Goal: Task Accomplishment & Management: Manage account settings

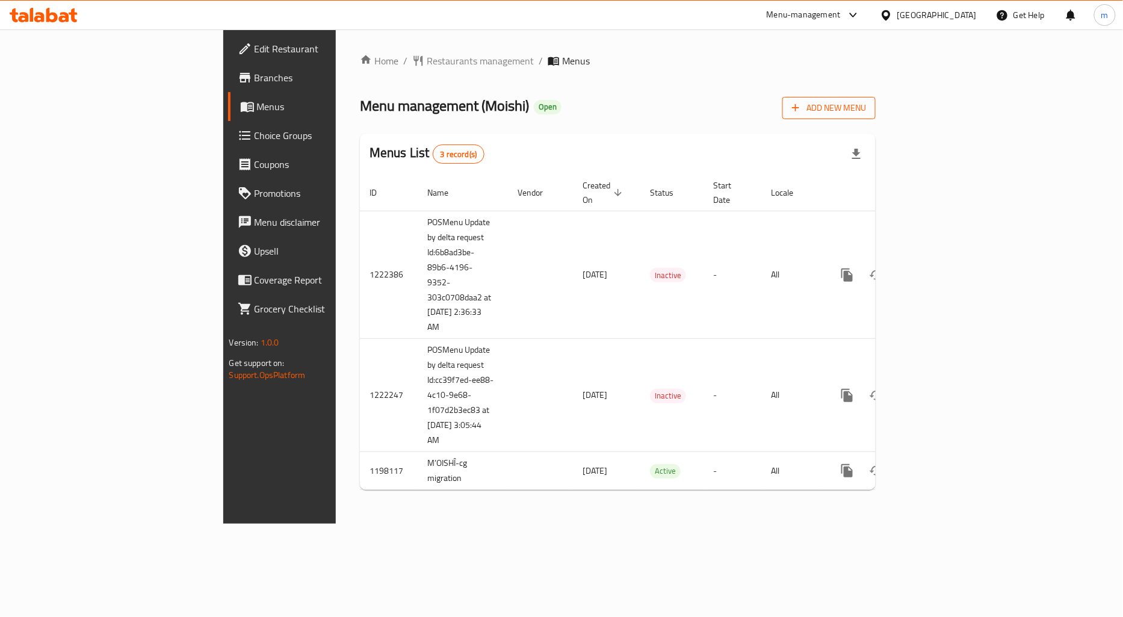
click at [866, 113] on span "Add New Menu" at bounding box center [829, 108] width 74 height 15
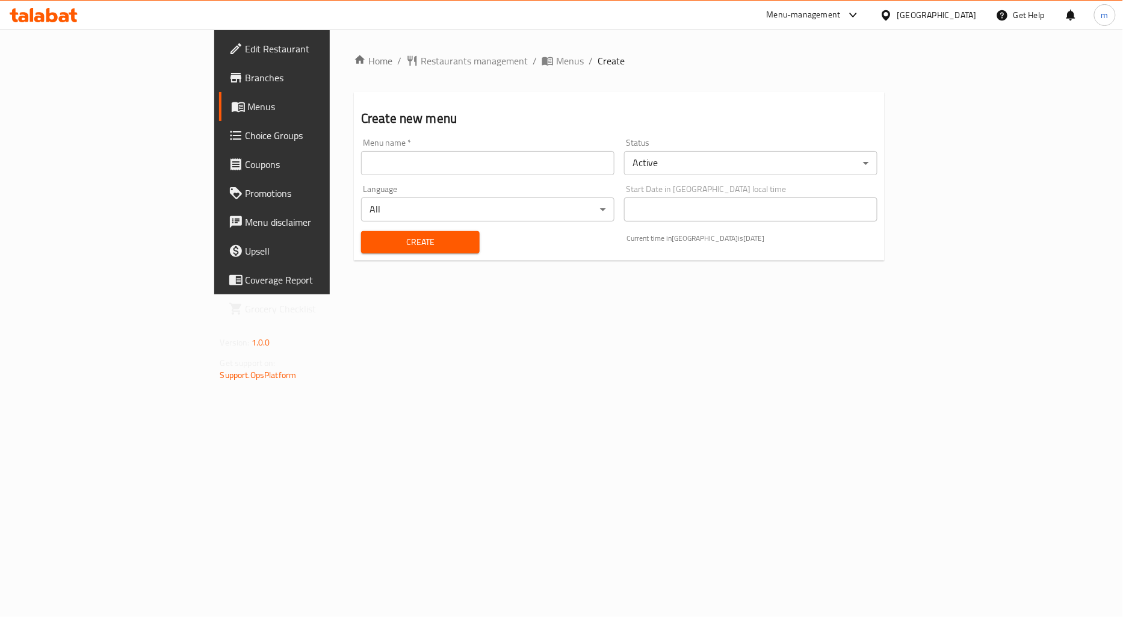
click at [472, 170] on input "text" at bounding box center [487, 163] width 253 height 24
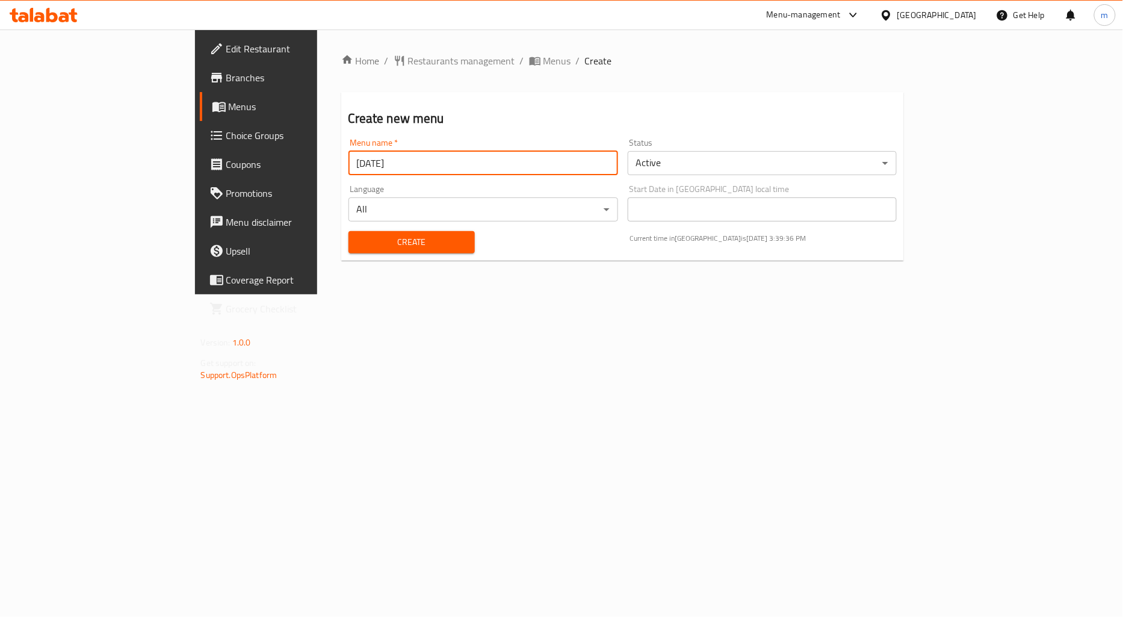
type input "[DATE]"
click at [349, 231] on button "Create" at bounding box center [412, 242] width 126 height 22
click at [229, 101] on span "Menus" at bounding box center [301, 106] width 144 height 14
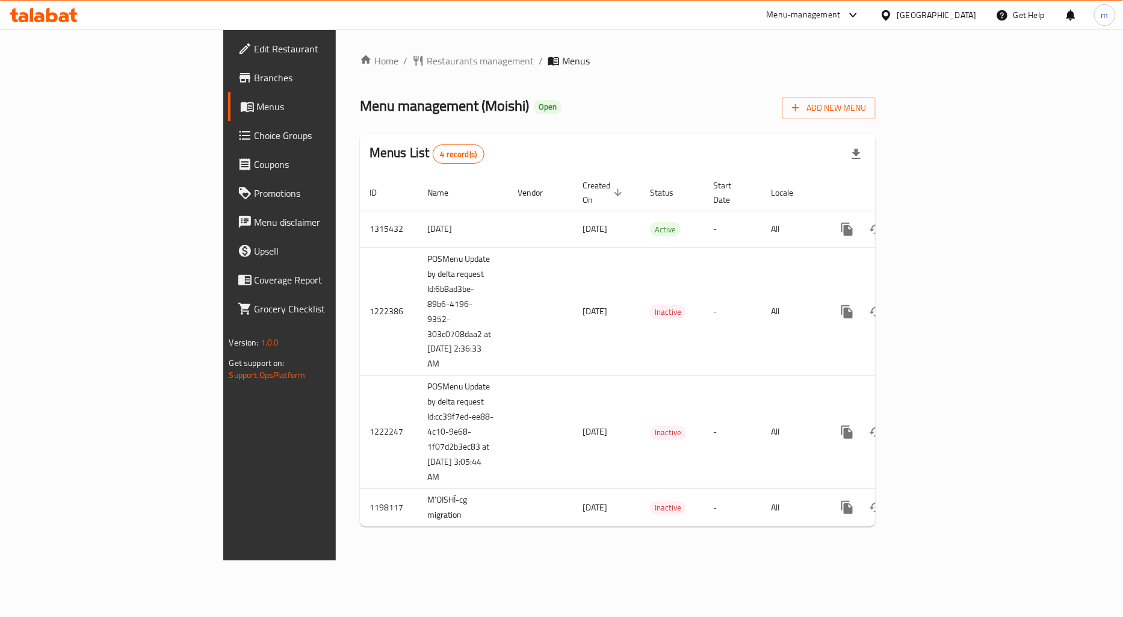
click at [255, 78] on span "Branches" at bounding box center [328, 77] width 147 height 14
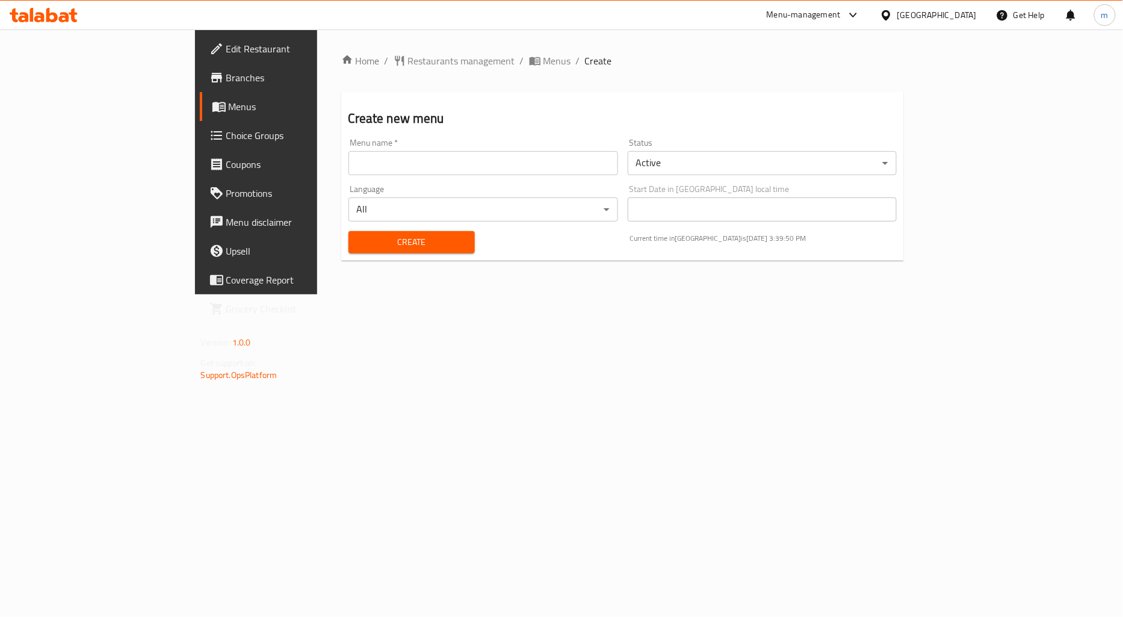
click at [226, 81] on span "Branches" at bounding box center [299, 77] width 147 height 14
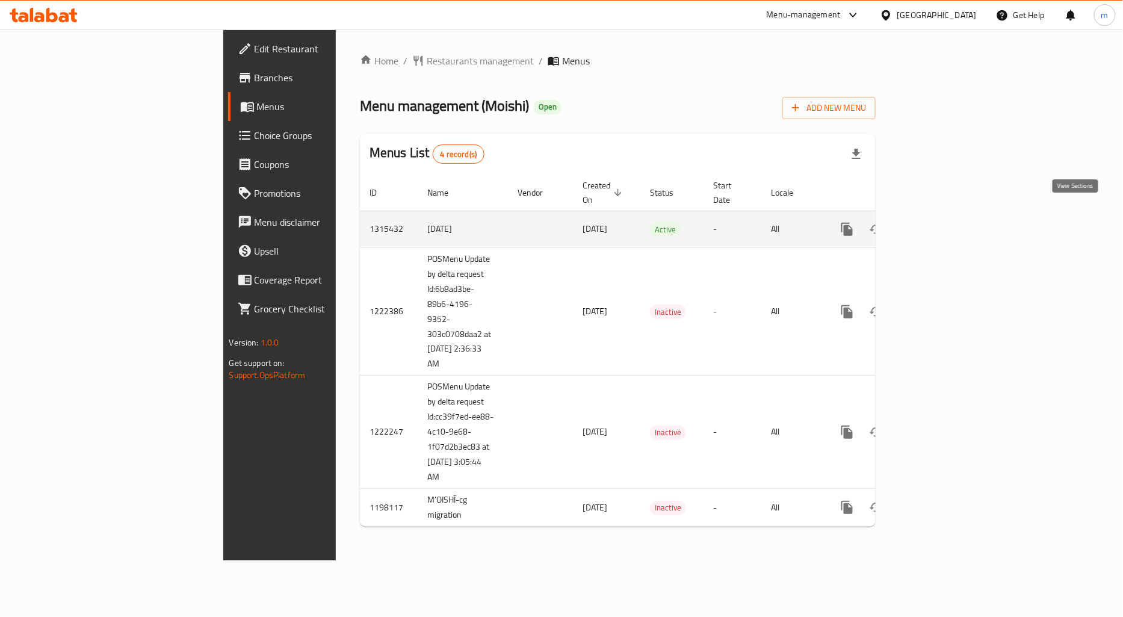
click at [949, 215] on link "enhanced table" at bounding box center [934, 229] width 29 height 29
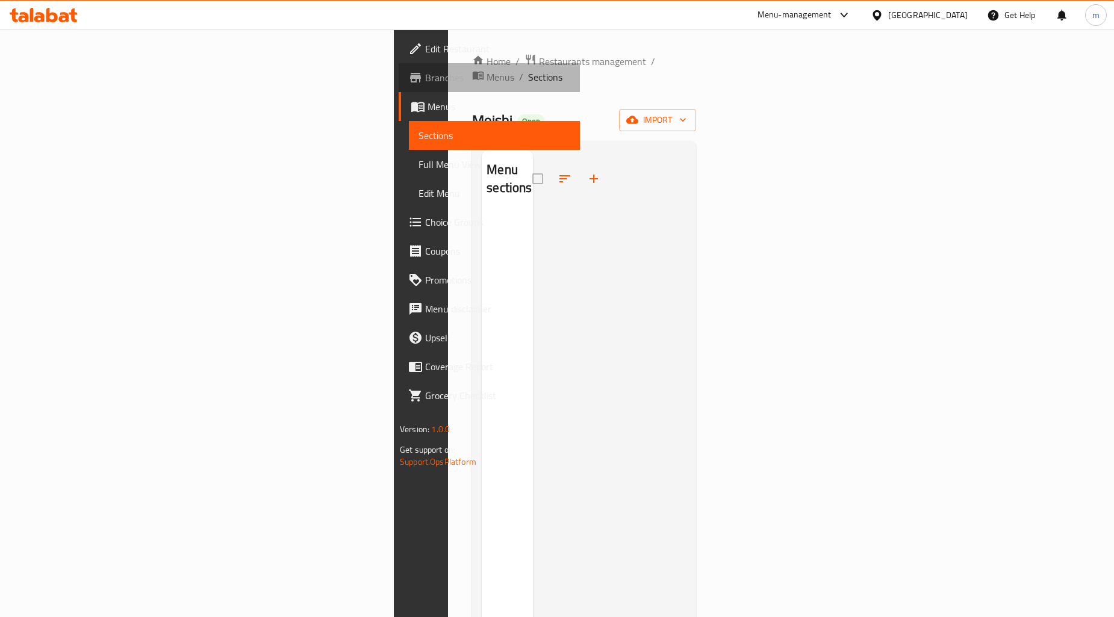
click at [425, 79] on span "Branches" at bounding box center [497, 77] width 145 height 14
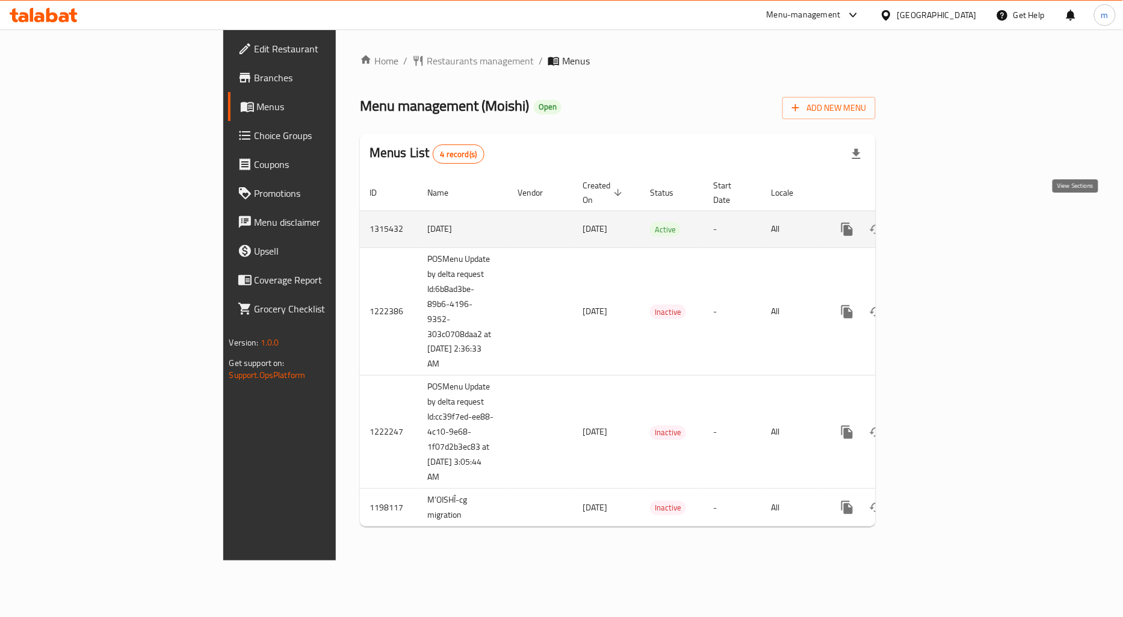
click at [942, 222] on icon "enhanced table" at bounding box center [934, 229] width 14 height 14
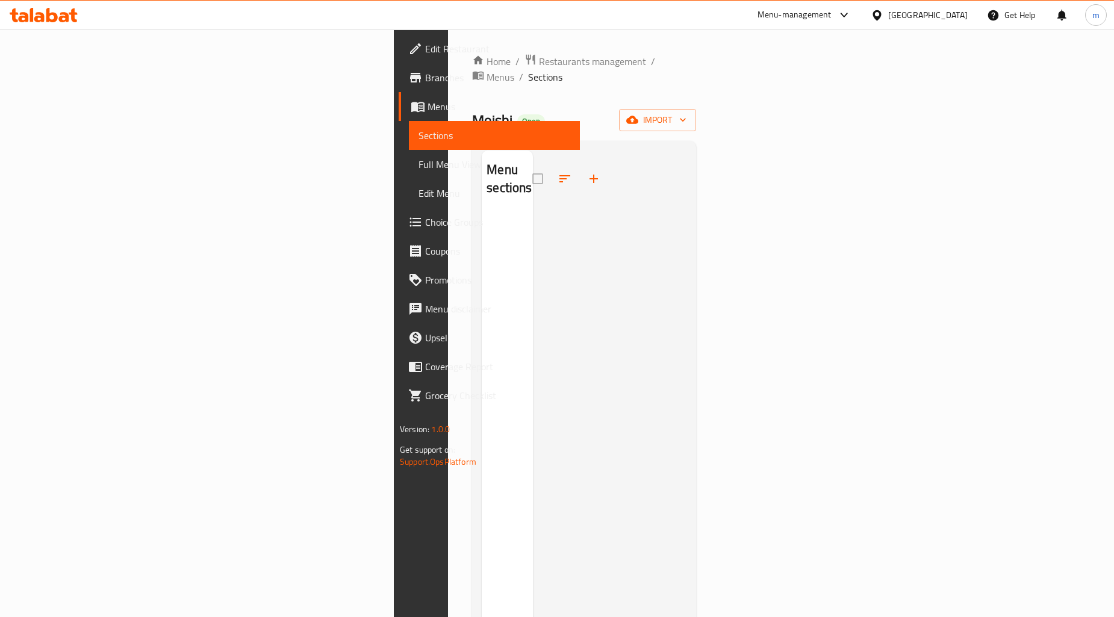
click at [427, 107] on span "Menus" at bounding box center [498, 106] width 143 height 14
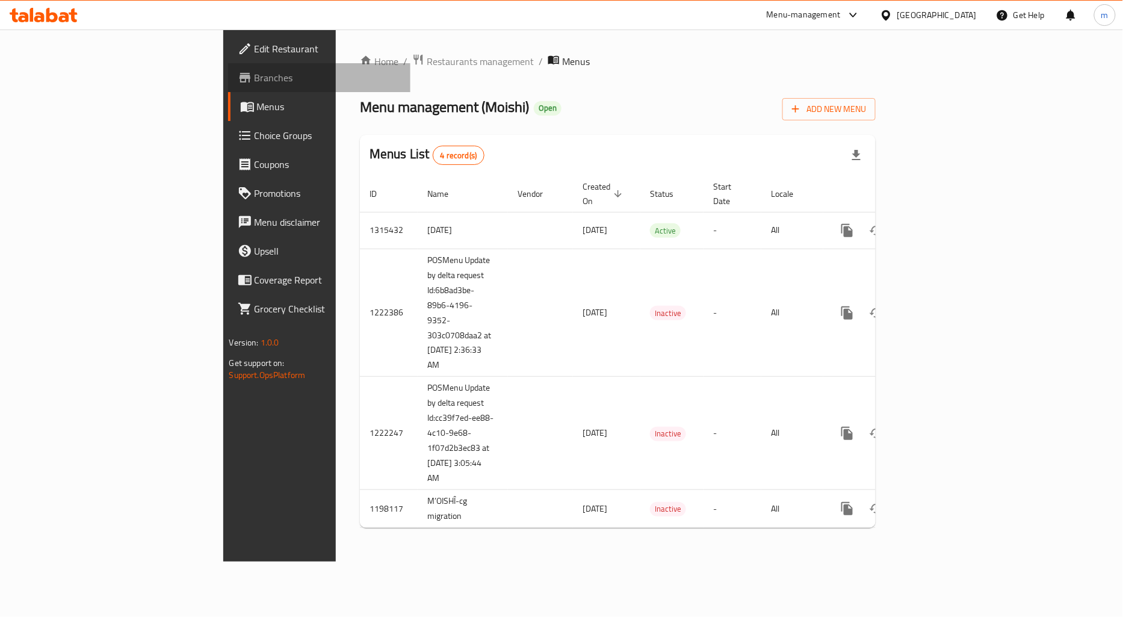
click at [255, 72] on span "Branches" at bounding box center [328, 77] width 147 height 14
click at [255, 79] on span "Branches" at bounding box center [328, 77] width 147 height 14
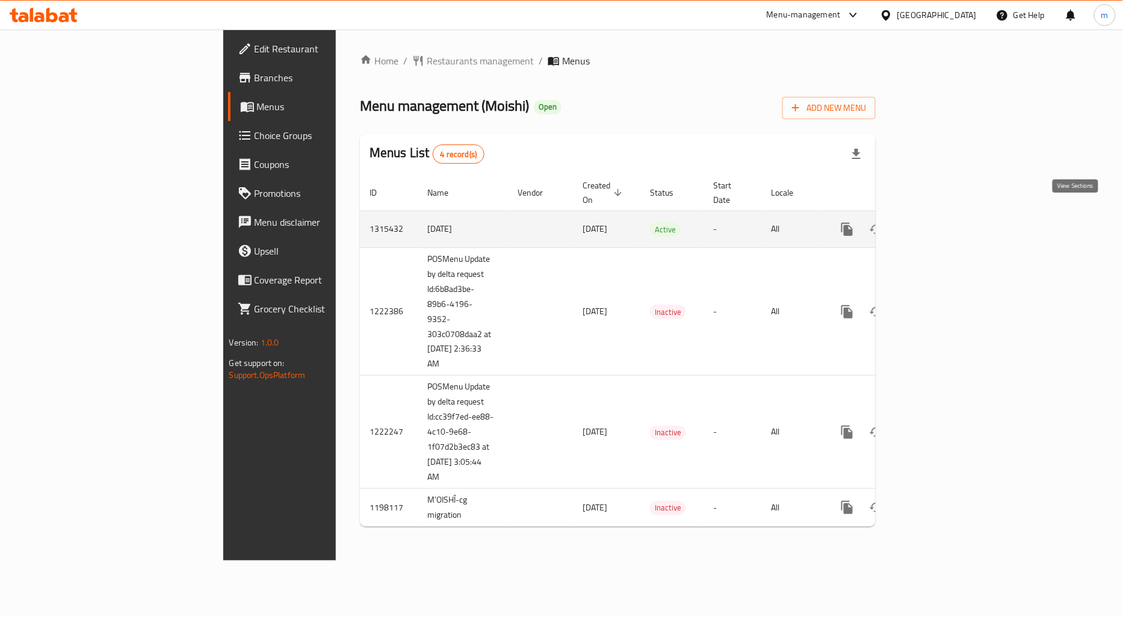
click at [942, 222] on icon "enhanced table" at bounding box center [934, 229] width 14 height 14
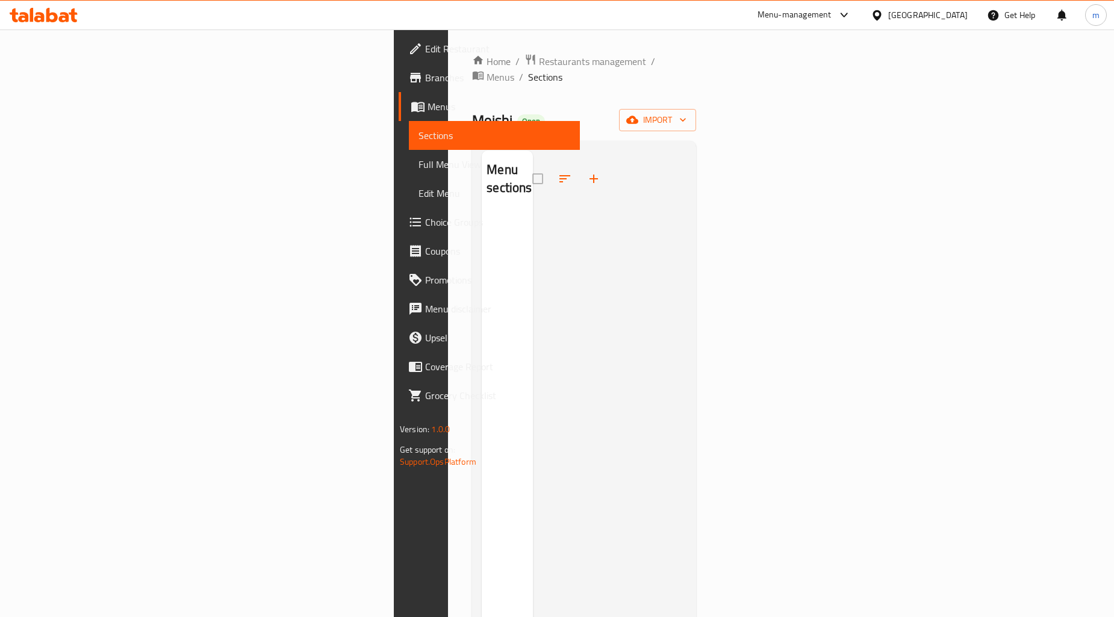
click at [427, 109] on span "Menus" at bounding box center [498, 106] width 143 height 14
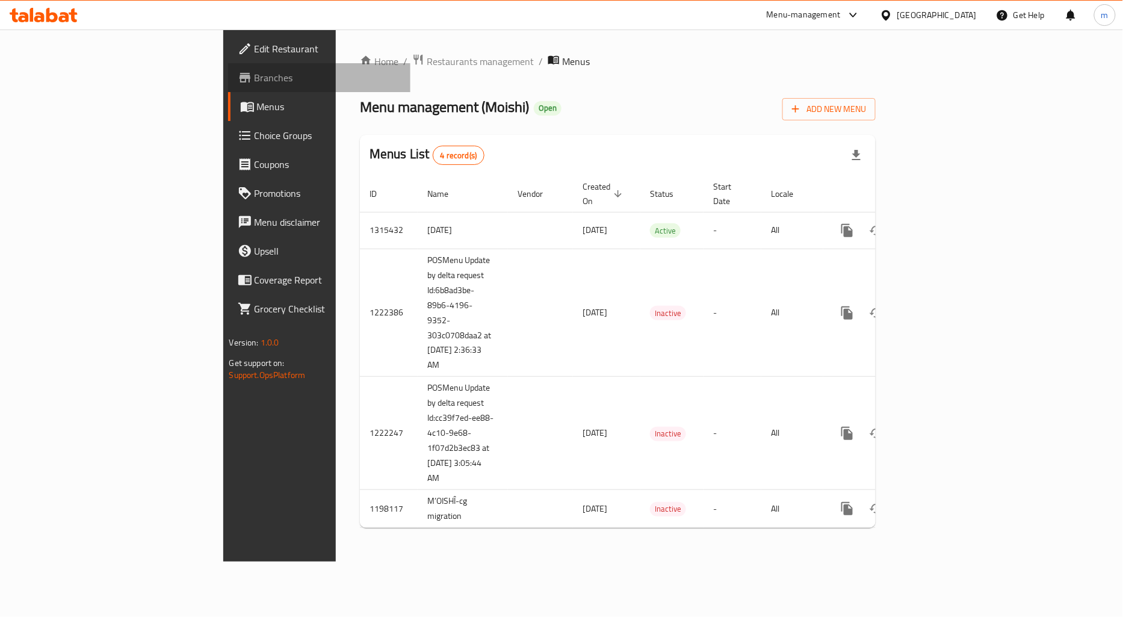
click at [255, 85] on span "Branches" at bounding box center [328, 77] width 147 height 14
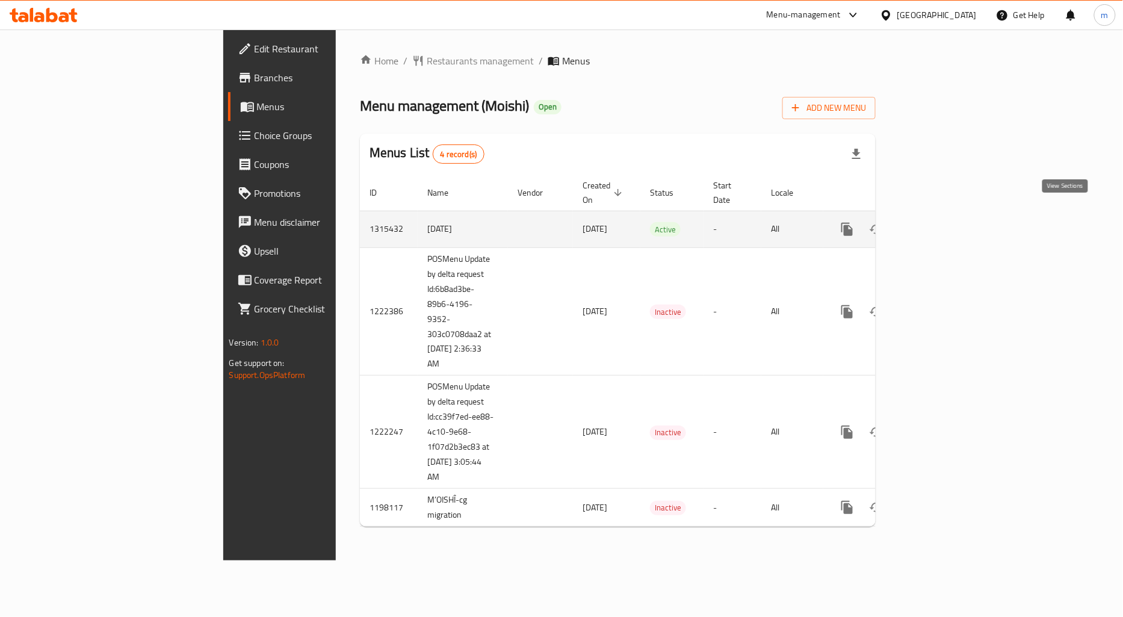
click at [949, 215] on link "enhanced table" at bounding box center [934, 229] width 29 height 29
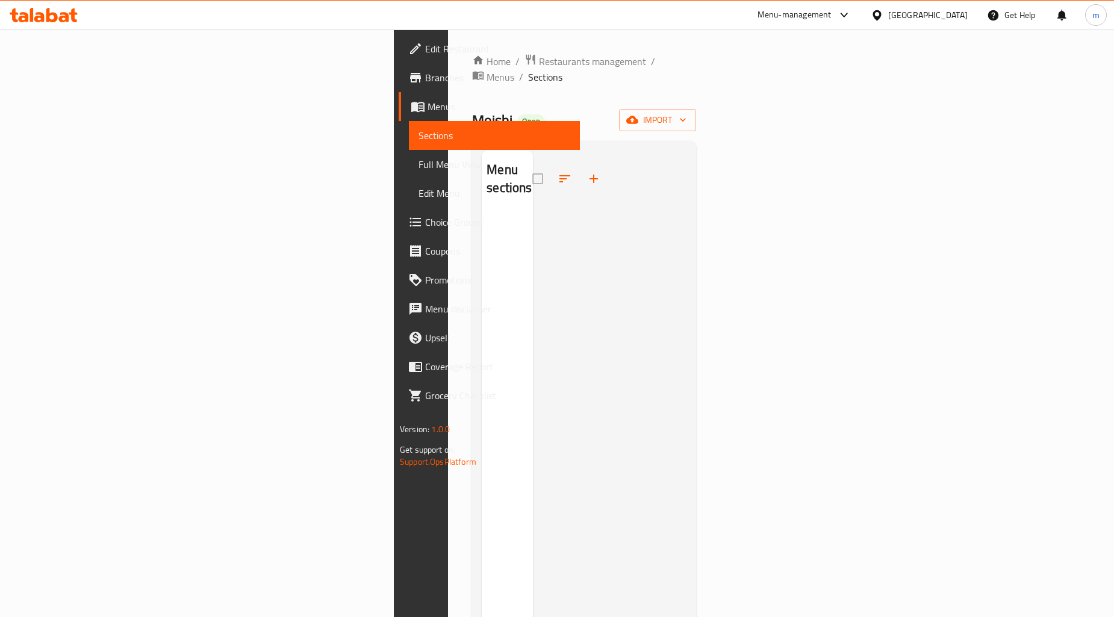
click at [427, 99] on span "Menus" at bounding box center [498, 106] width 143 height 14
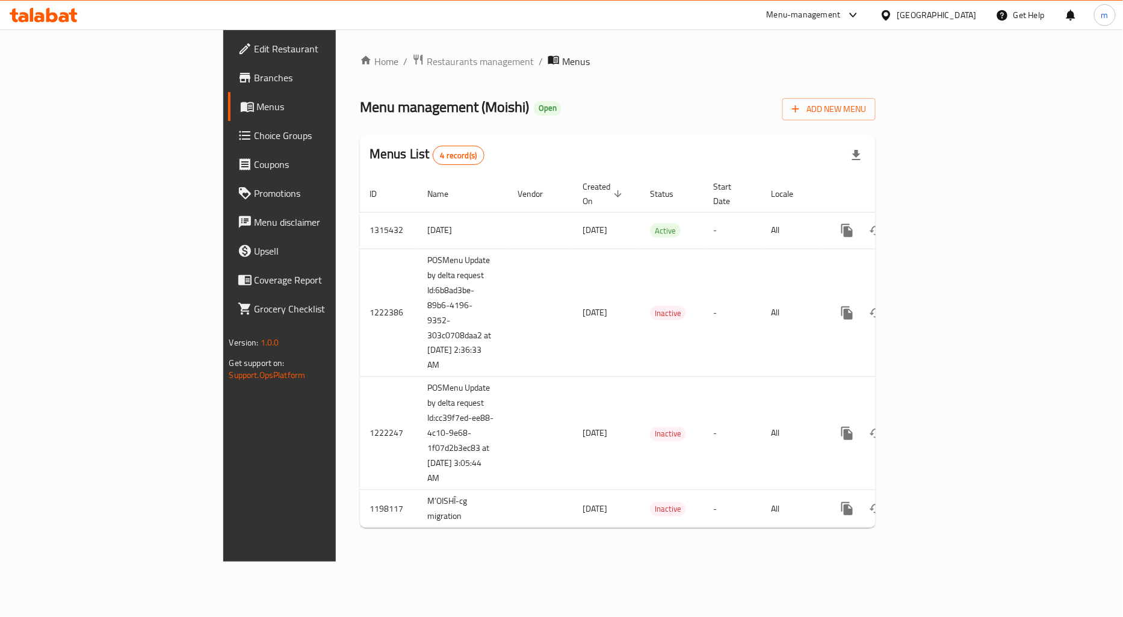
click at [255, 80] on span "Branches" at bounding box center [328, 77] width 147 height 14
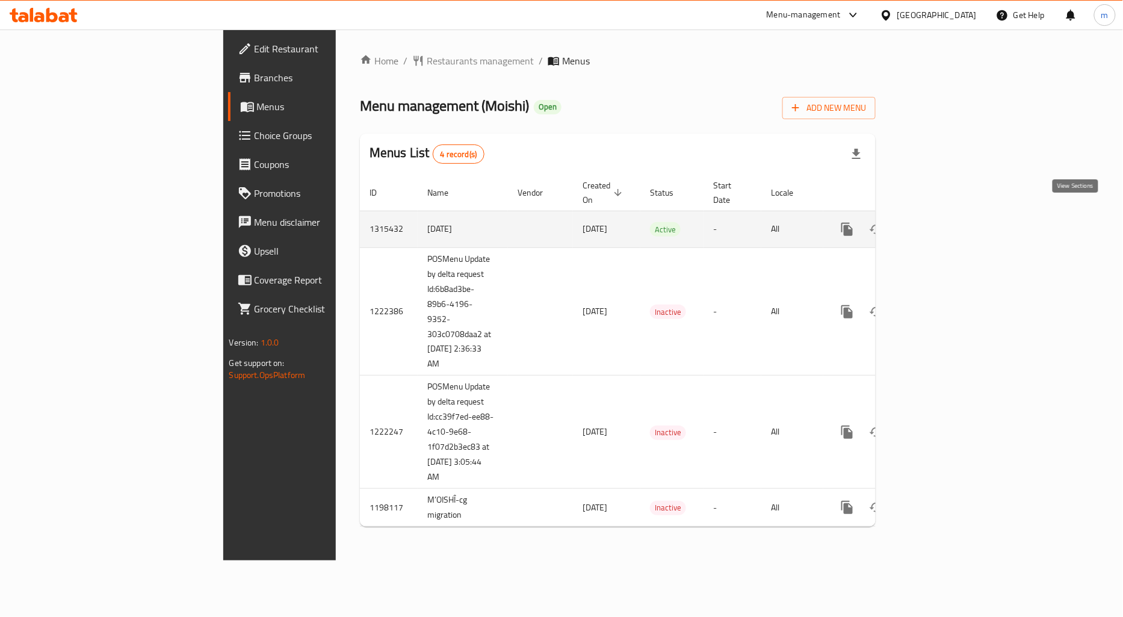
click at [942, 222] on icon "enhanced table" at bounding box center [934, 229] width 14 height 14
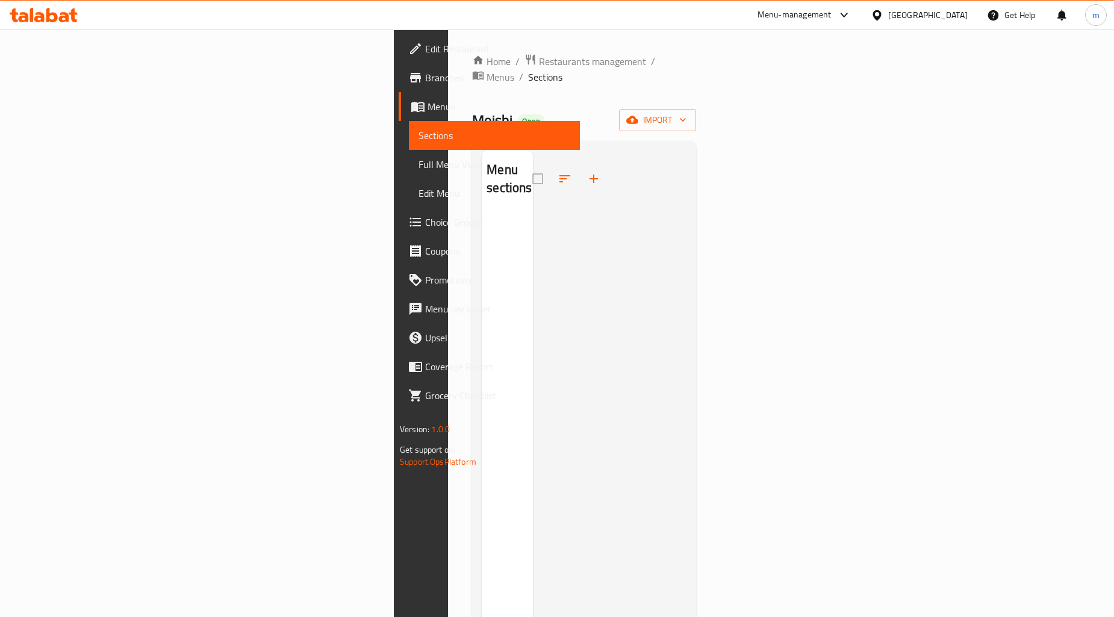
click at [418, 129] on span "Sections" at bounding box center [494, 135] width 152 height 14
click at [427, 104] on span "Menus" at bounding box center [498, 106] width 143 height 14
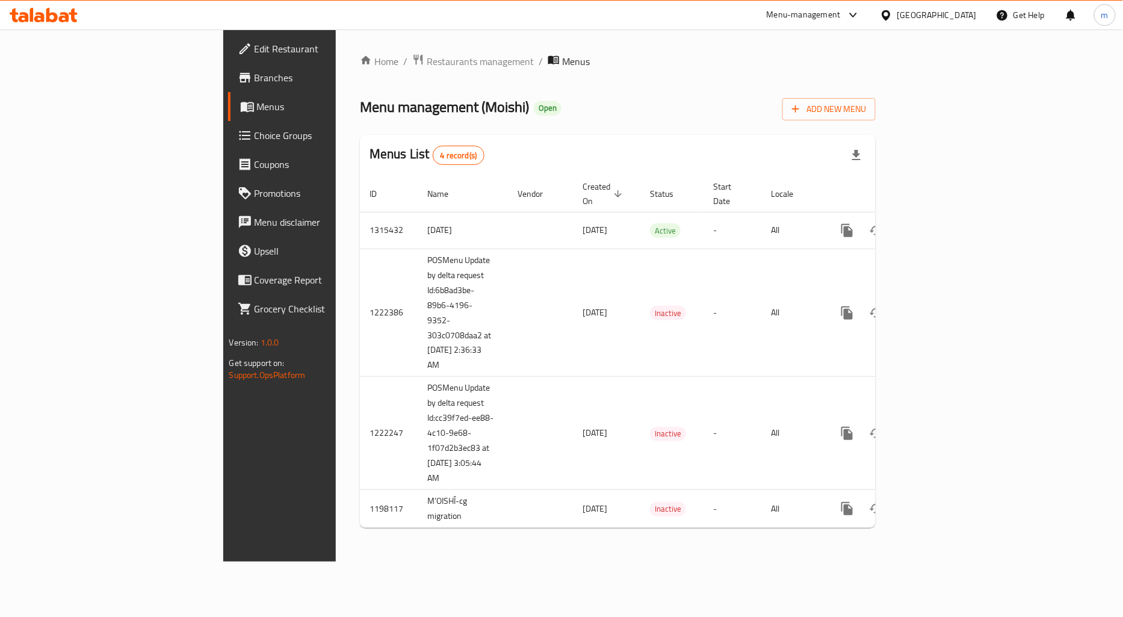
click at [255, 77] on span "Branches" at bounding box center [328, 77] width 147 height 14
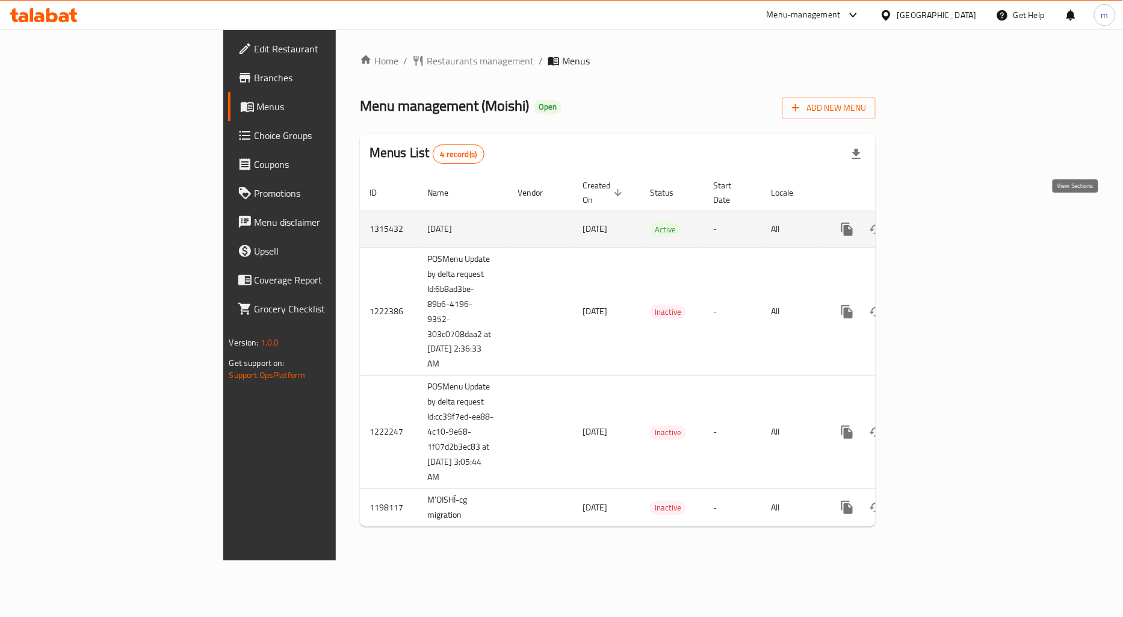
click at [949, 215] on link "enhanced table" at bounding box center [934, 229] width 29 height 29
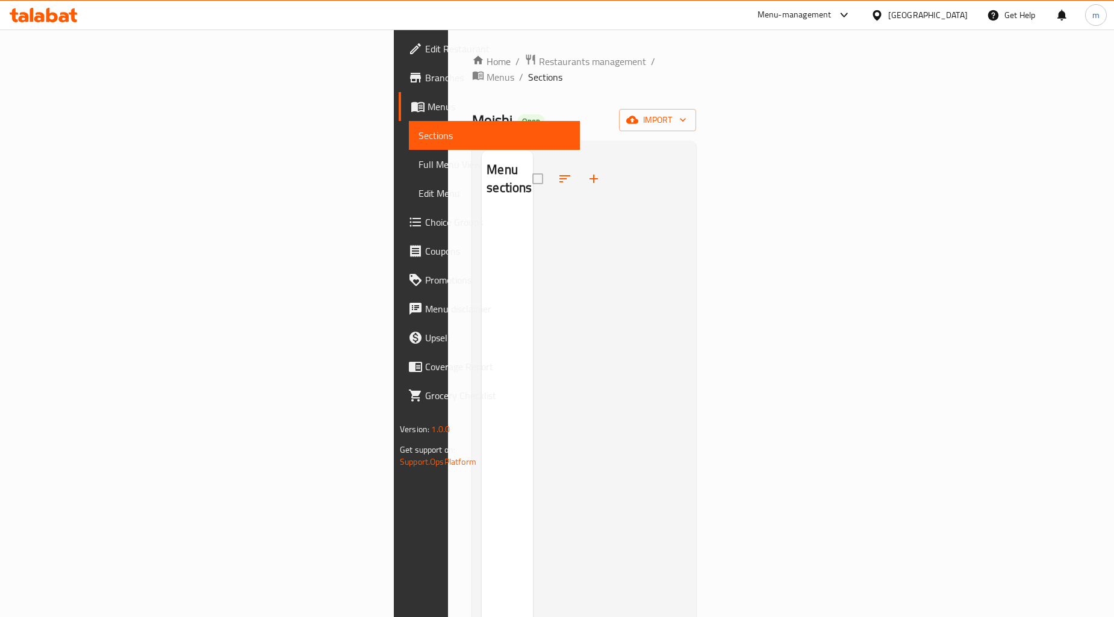
click at [399, 87] on link "Branches" at bounding box center [489, 77] width 181 height 29
